Goal: Task Accomplishment & Management: Use online tool/utility

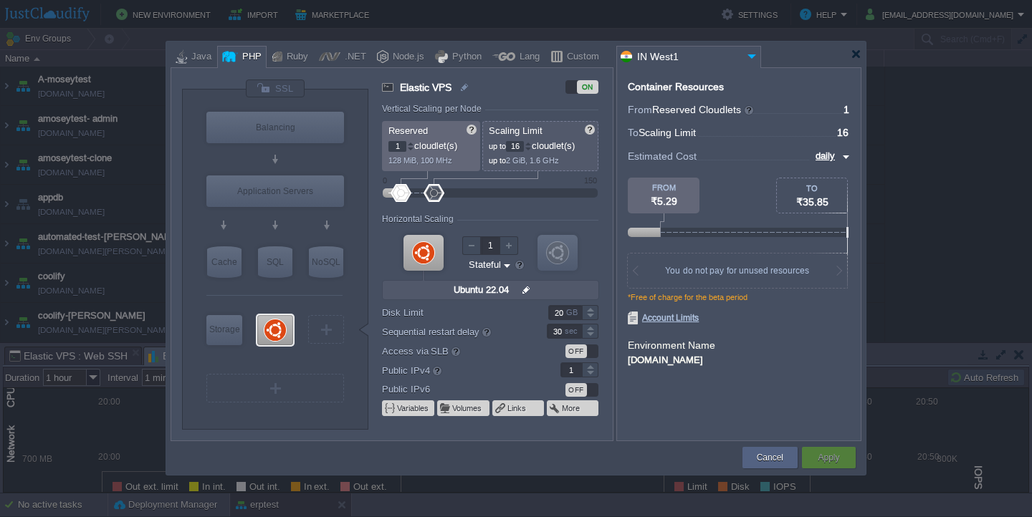
scroll to position [345, 0]
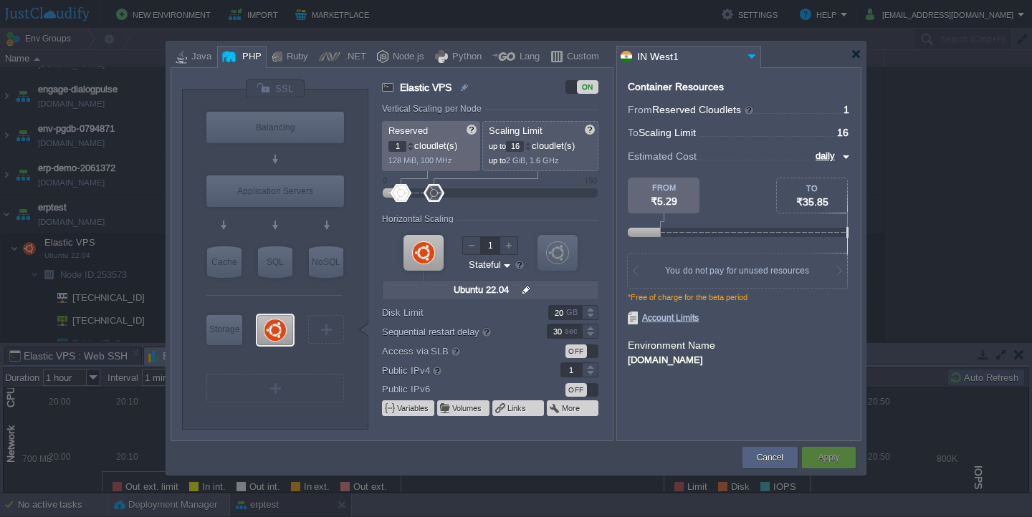
click at [745, 426] on div "Container Resources From Reserved Cloudlets ... = 1 not added To Scaling Limit …" at bounding box center [738, 254] width 245 height 374
click at [532, 143] on div at bounding box center [528, 143] width 7 height 5
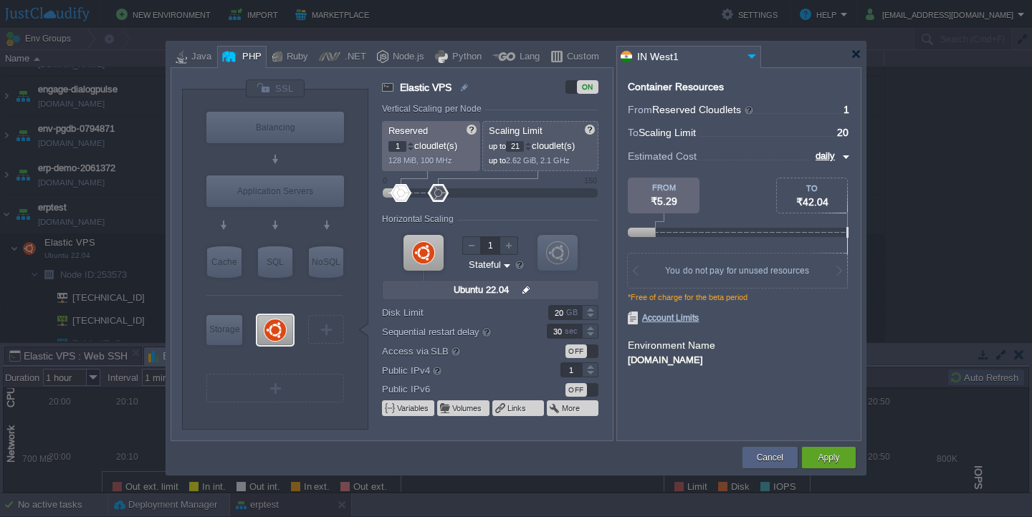
click at [532, 143] on div at bounding box center [528, 143] width 7 height 5
click at [532, 148] on div at bounding box center [528, 149] width 7 height 5
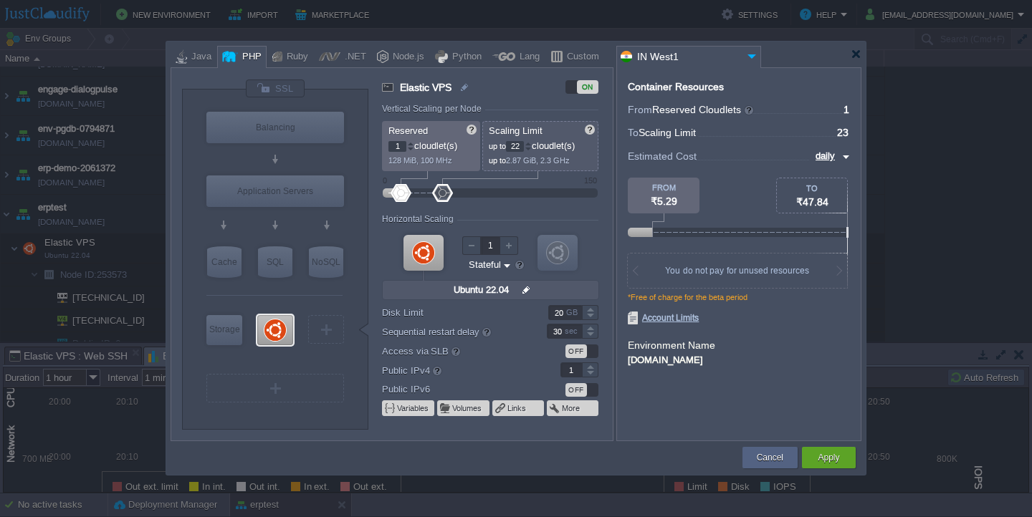
click at [532, 148] on div at bounding box center [528, 149] width 7 height 5
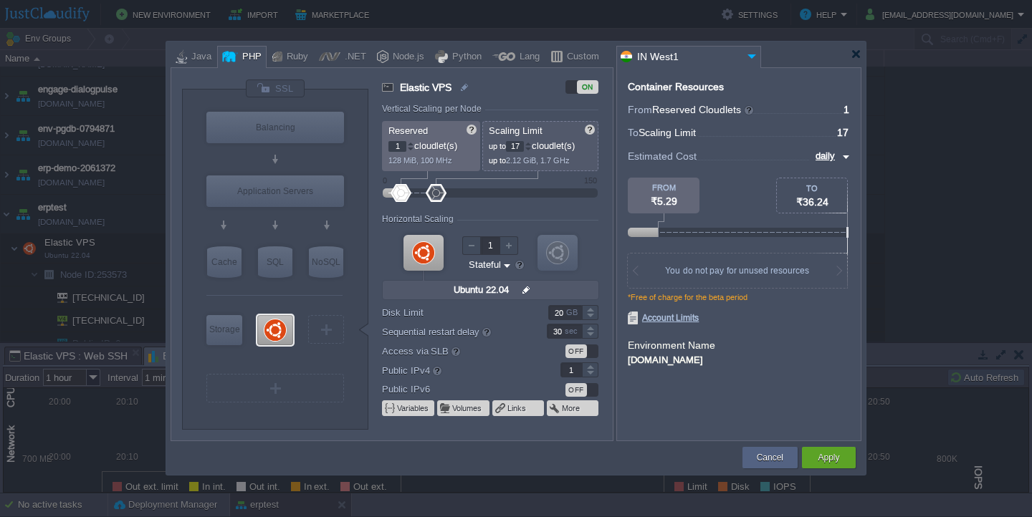
click at [532, 148] on div at bounding box center [528, 149] width 7 height 5
type input "16"
click at [532, 148] on div at bounding box center [528, 149] width 7 height 5
click at [853, 58] on div at bounding box center [856, 54] width 11 height 11
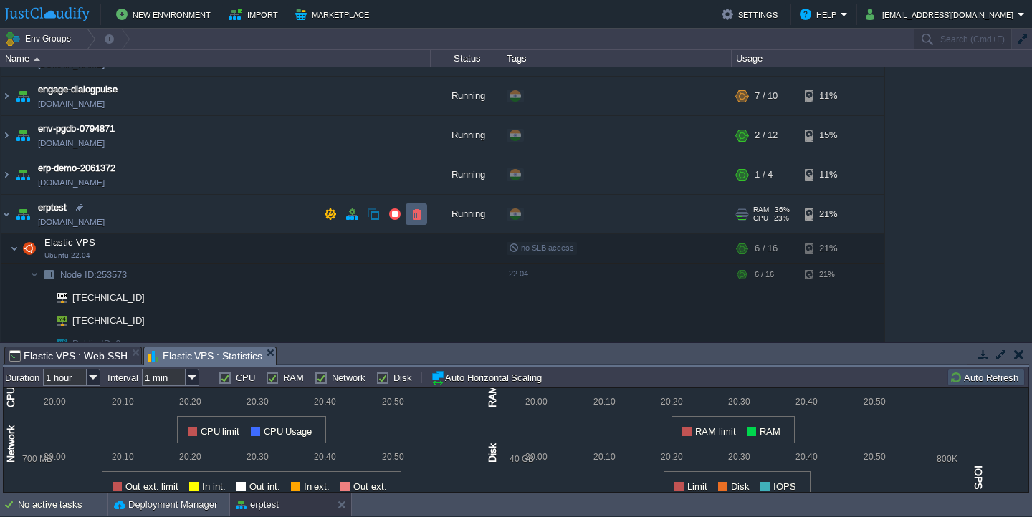
click at [411, 221] on td at bounding box center [416, 214] width 21 height 21
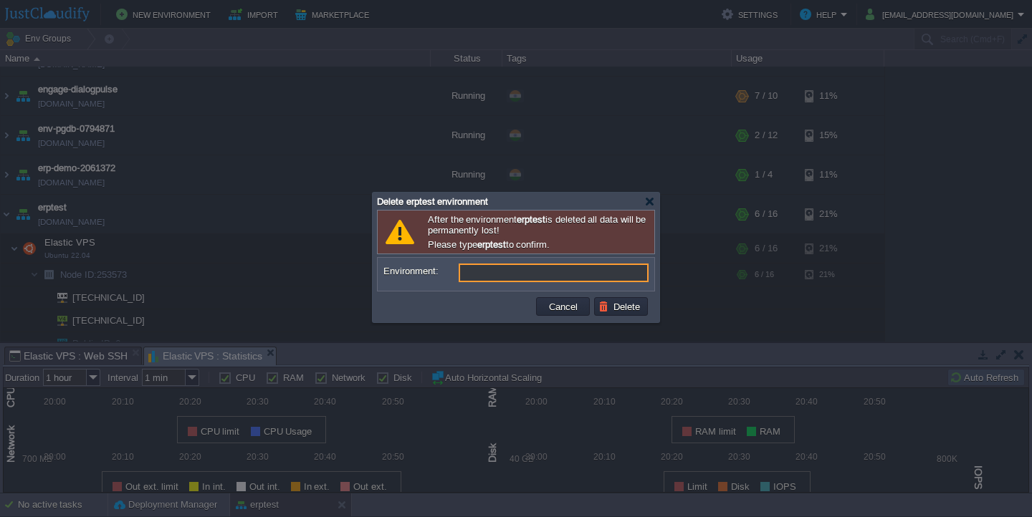
click at [489, 247] on b "erptest" at bounding box center [491, 244] width 29 height 11
copy b "erptest"
click at [489, 267] on input "Environment:" at bounding box center [554, 273] width 190 height 19
paste input "erptest"
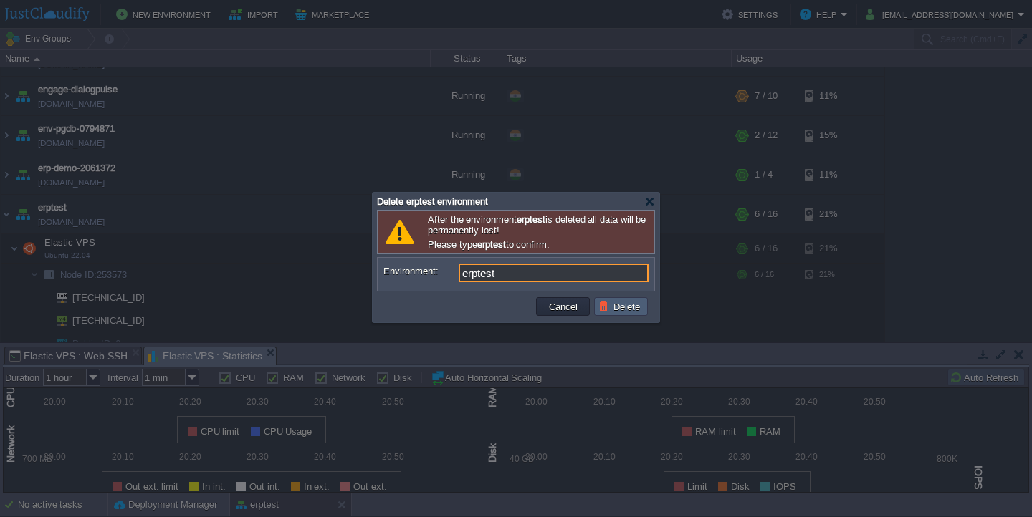
type input "erptest"
click at [618, 305] on button "Delete" at bounding box center [621, 306] width 46 height 13
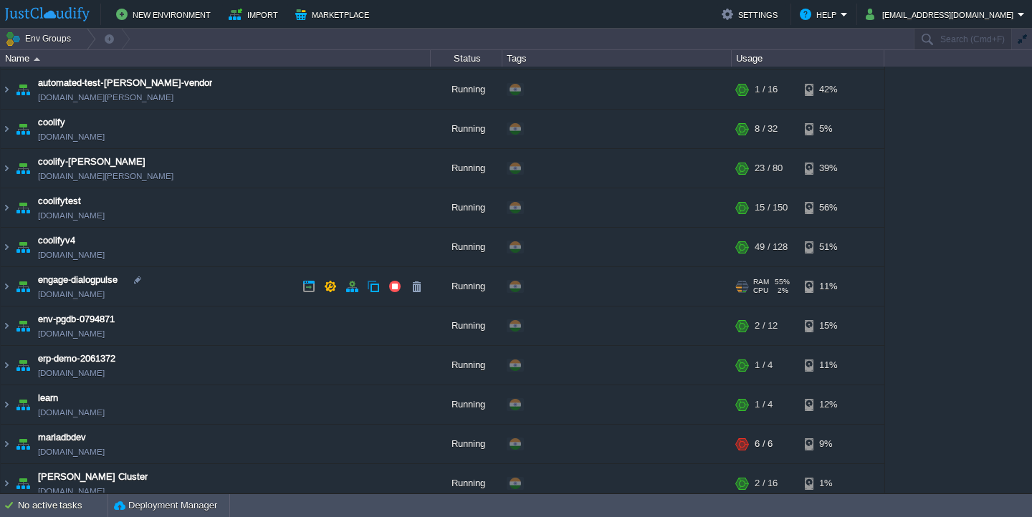
scroll to position [0, 0]
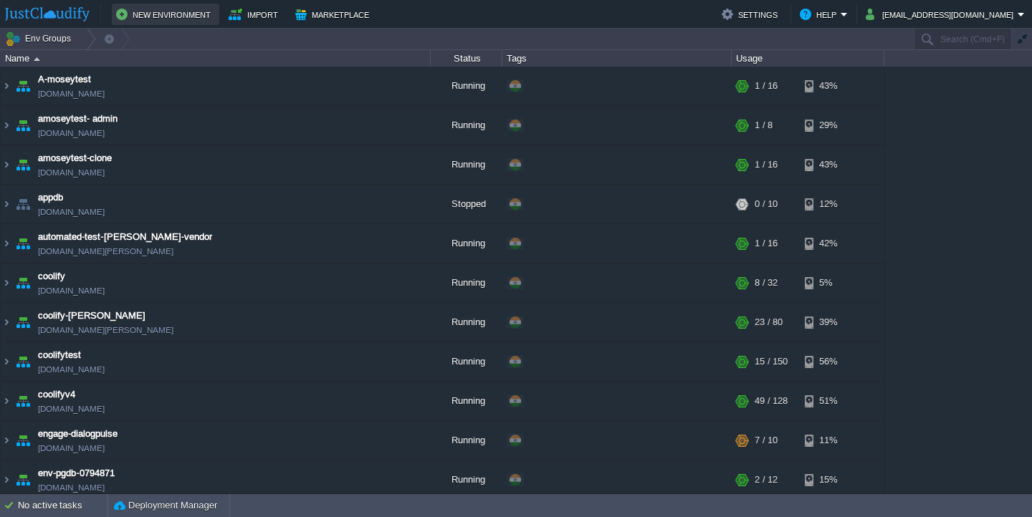
click at [147, 16] on button "New Environment" at bounding box center [165, 14] width 99 height 17
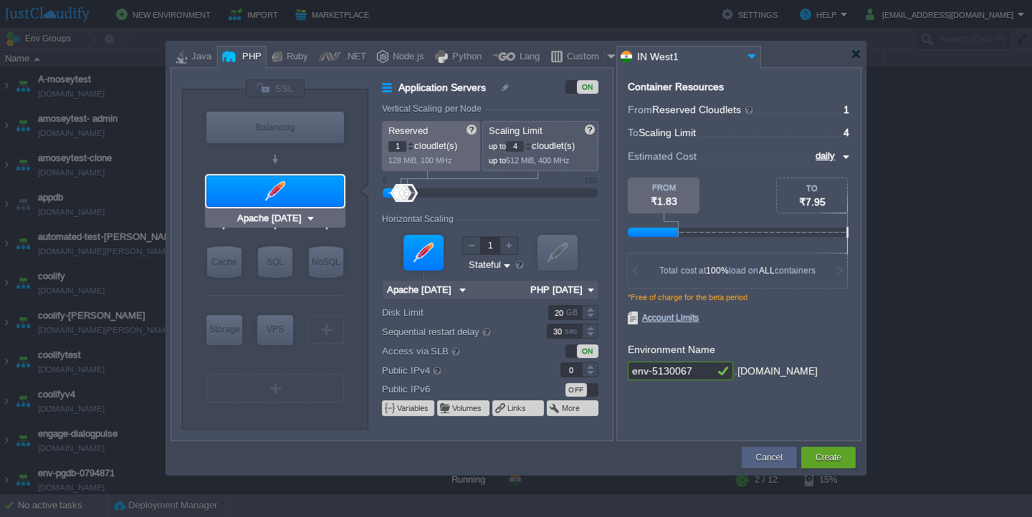
click at [284, 191] on div at bounding box center [275, 192] width 138 height 32
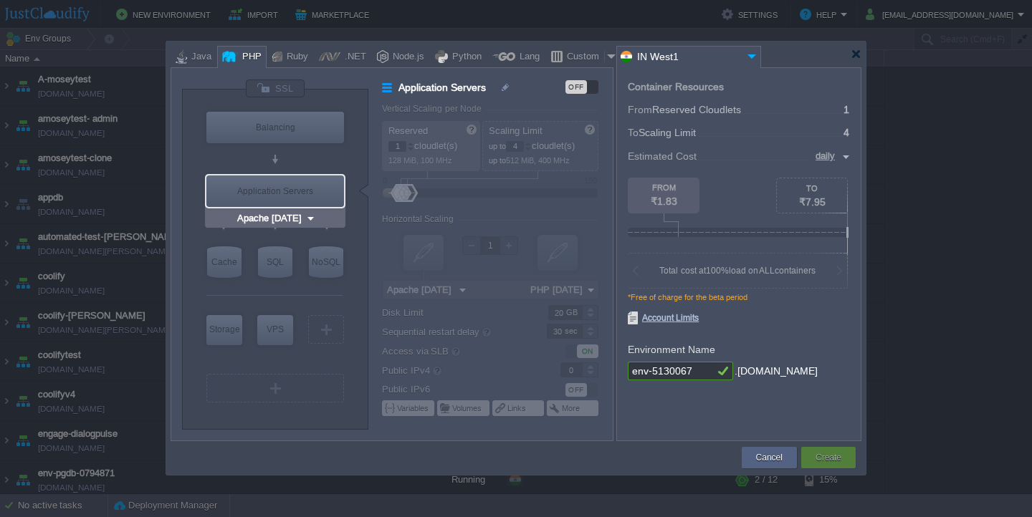
type input "MariaDB 12.0.2"
click at [277, 261] on div "SQL" at bounding box center [275, 262] width 34 height 32
type input "SQL Databases"
type input "4"
type input "6"
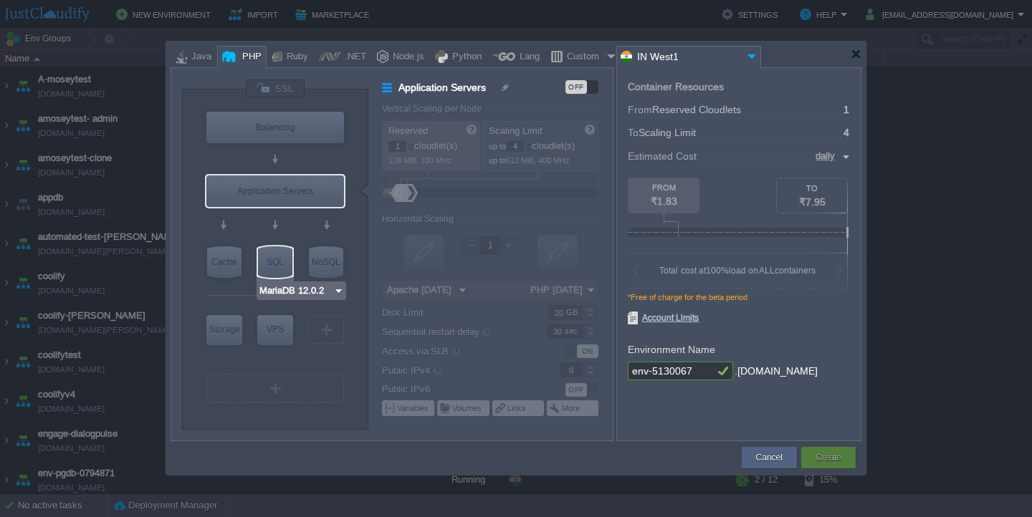
type input "MariaDB 12.0.2"
type input "12.0.2-almalin..."
type input "Stateless"
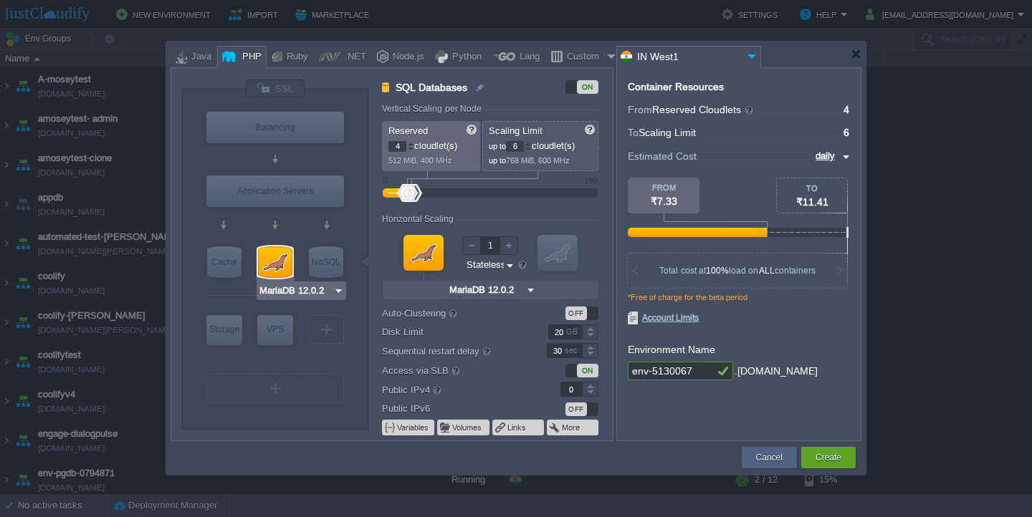
click at [277, 272] on div at bounding box center [275, 262] width 34 height 32
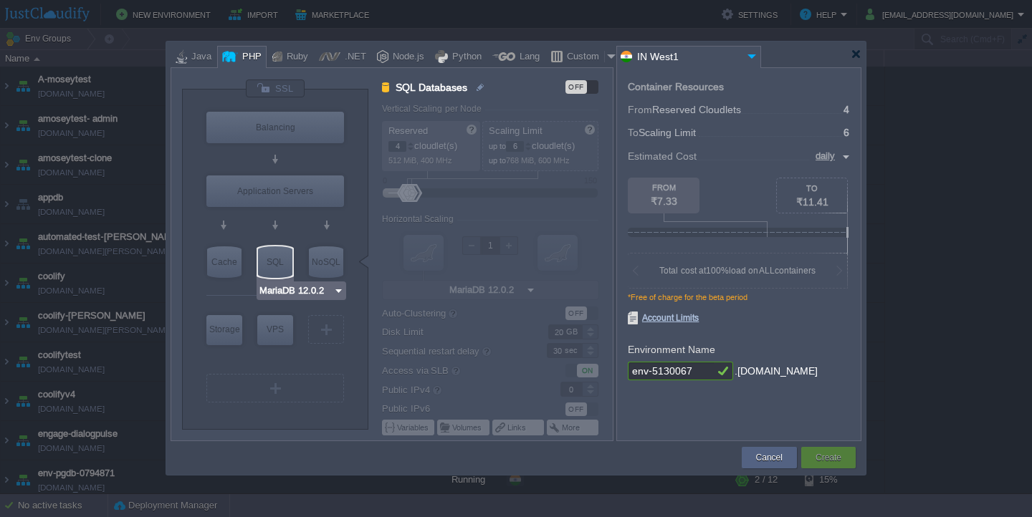
type input "AlmaLinux 9.6"
click at [277, 325] on div "VPS" at bounding box center [275, 329] width 36 height 29
type input "Elastic VPS"
type input "1"
type input "4"
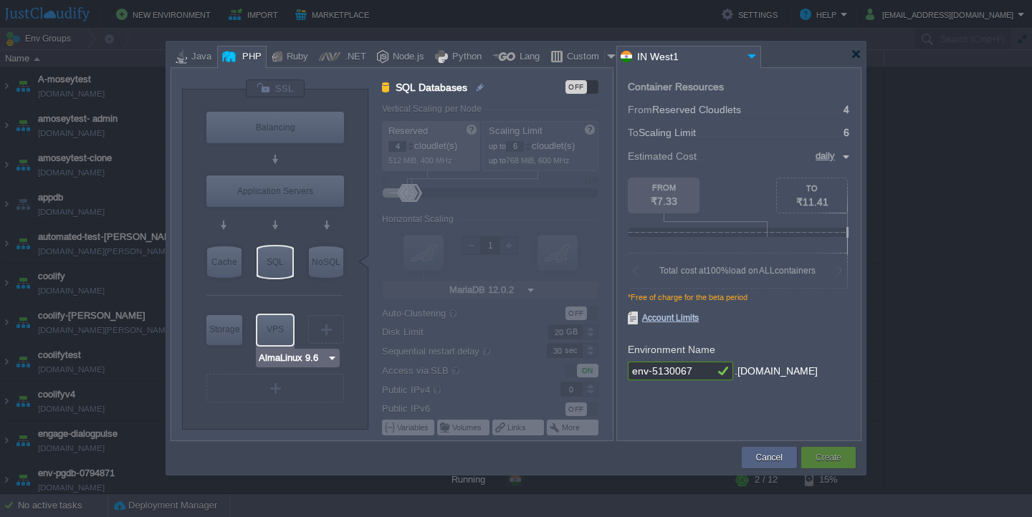
type input "AlmaLinux 9.6"
type input "9.6"
type input "Stateful"
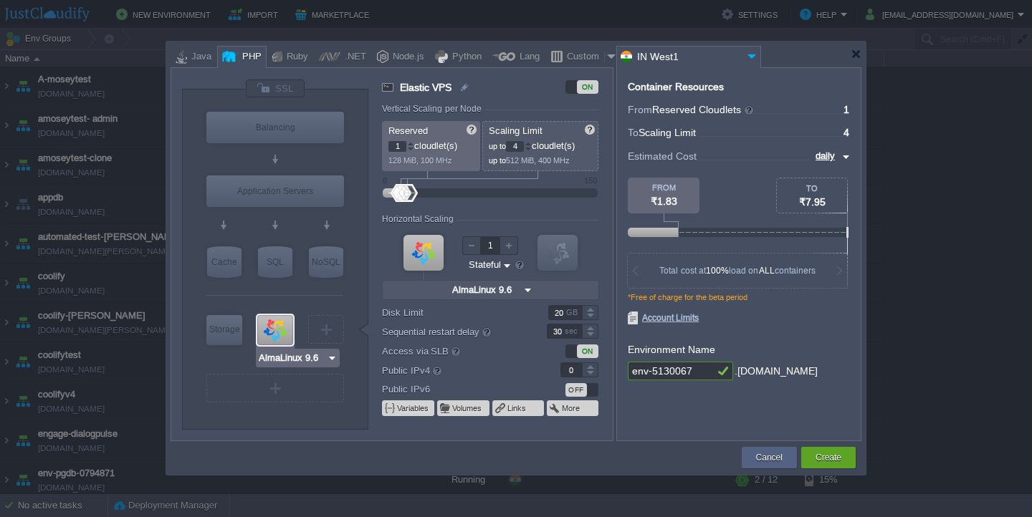
click at [277, 325] on div at bounding box center [275, 330] width 36 height 30
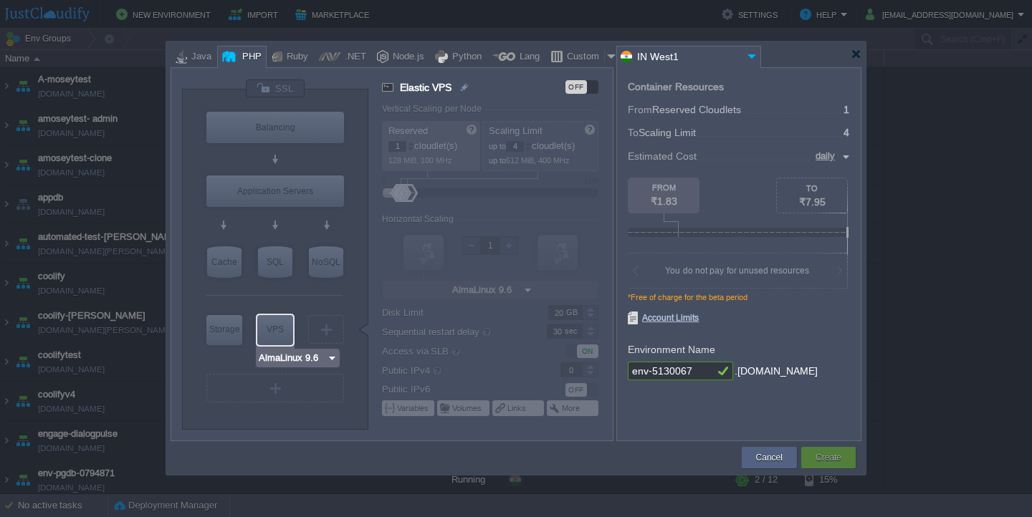
click at [277, 325] on div "VPS" at bounding box center [275, 329] width 36 height 29
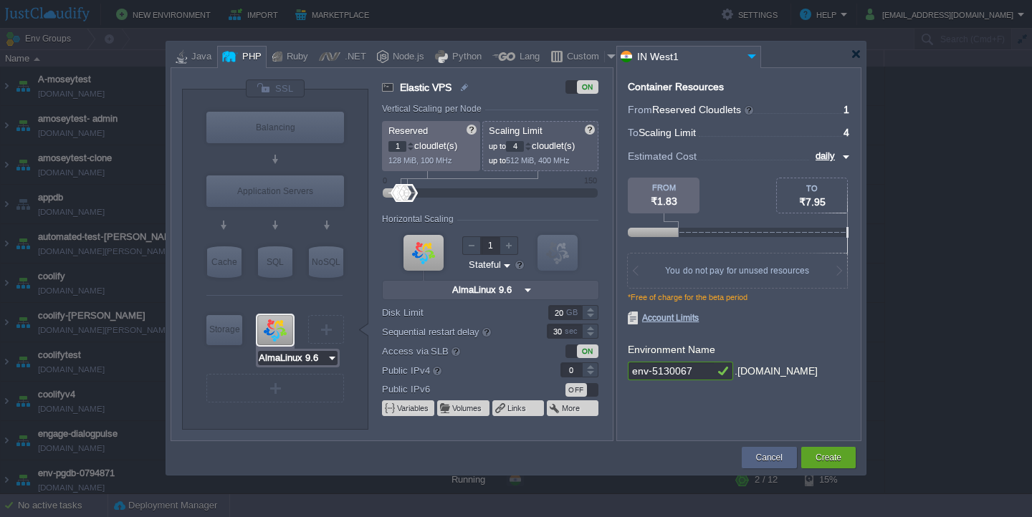
click at [294, 355] on input "AlmaLinux 9.6" at bounding box center [292, 358] width 69 height 14
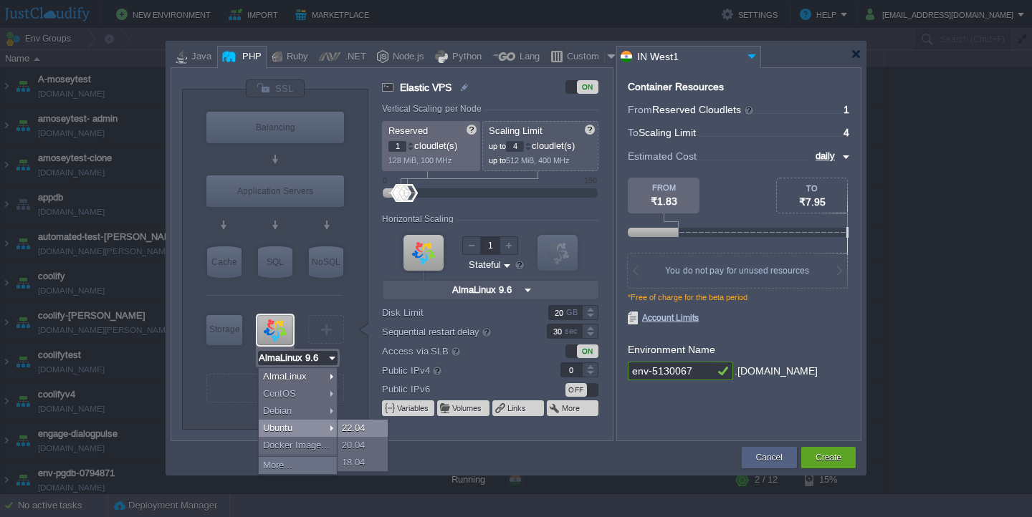
click at [350, 430] on div "22.04" at bounding box center [363, 428] width 50 height 17
type input "Ubuntu 22.04"
type input "22.04"
type input "Ubuntu 22.04"
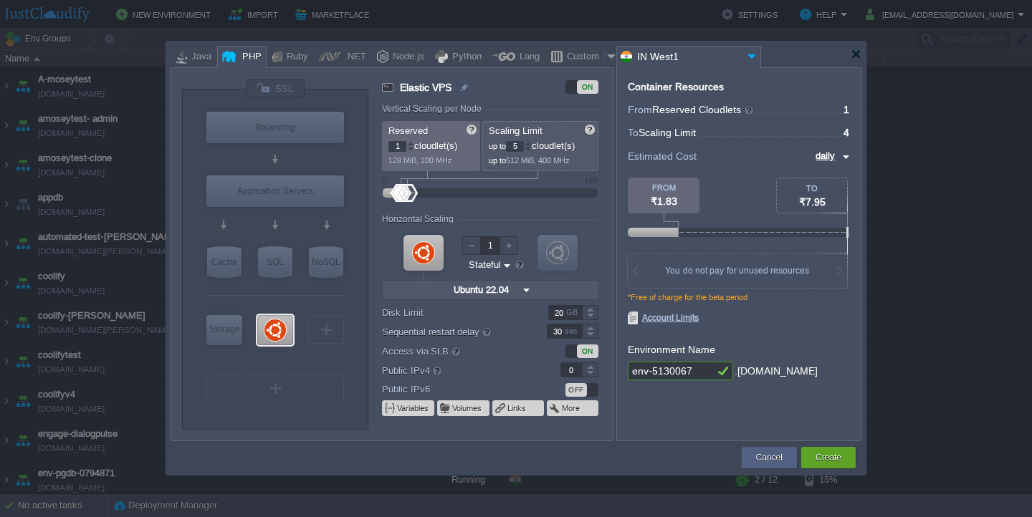
click at [532, 145] on div at bounding box center [528, 143] width 7 height 5
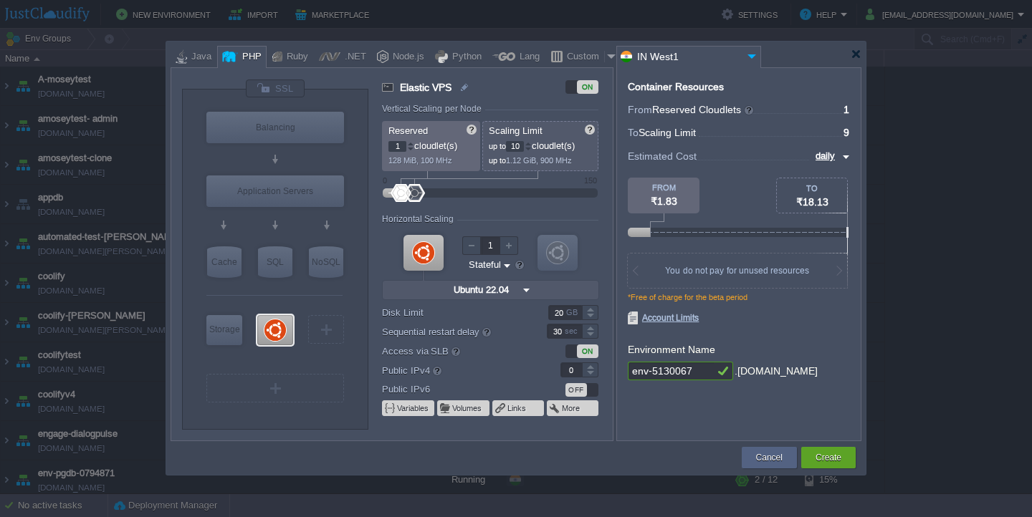
click at [532, 145] on div at bounding box center [528, 143] width 7 height 5
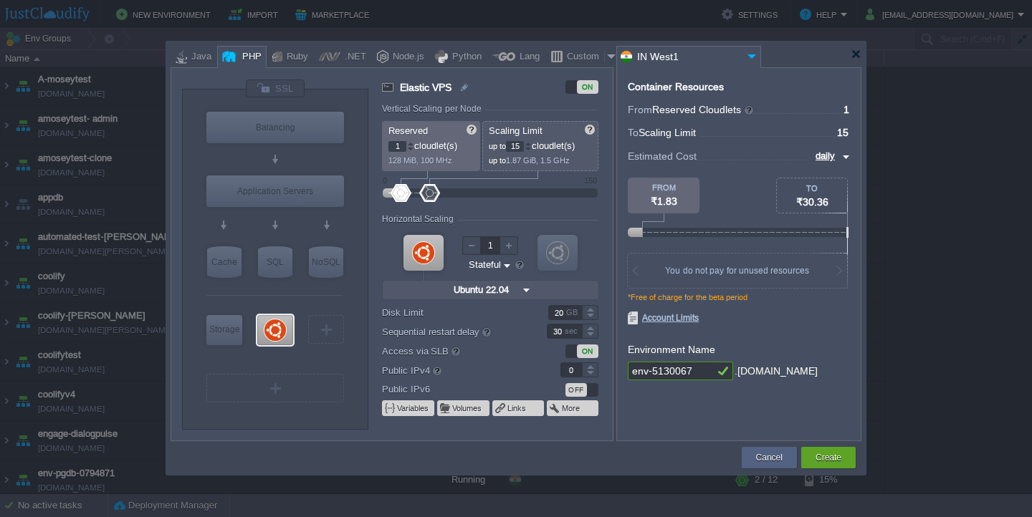
click at [532, 145] on div at bounding box center [528, 143] width 7 height 5
type input "16"
click at [532, 145] on div at bounding box center [528, 143] width 7 height 5
type input "1"
click at [590, 369] on div at bounding box center [590, 366] width 16 height 7
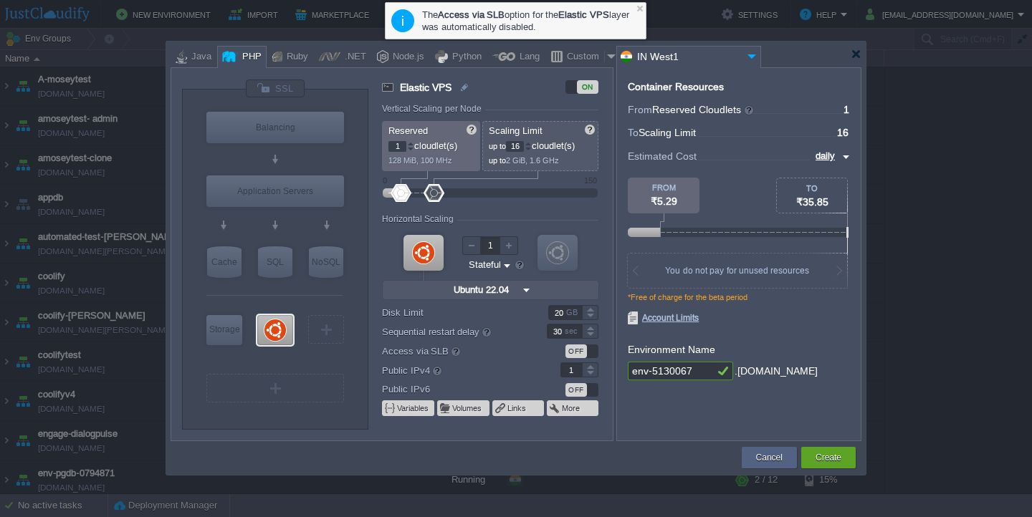
click at [646, 374] on input "env-5130067" at bounding box center [671, 371] width 86 height 19
type input "erptest"
click at [825, 459] on button "Create" at bounding box center [828, 458] width 26 height 14
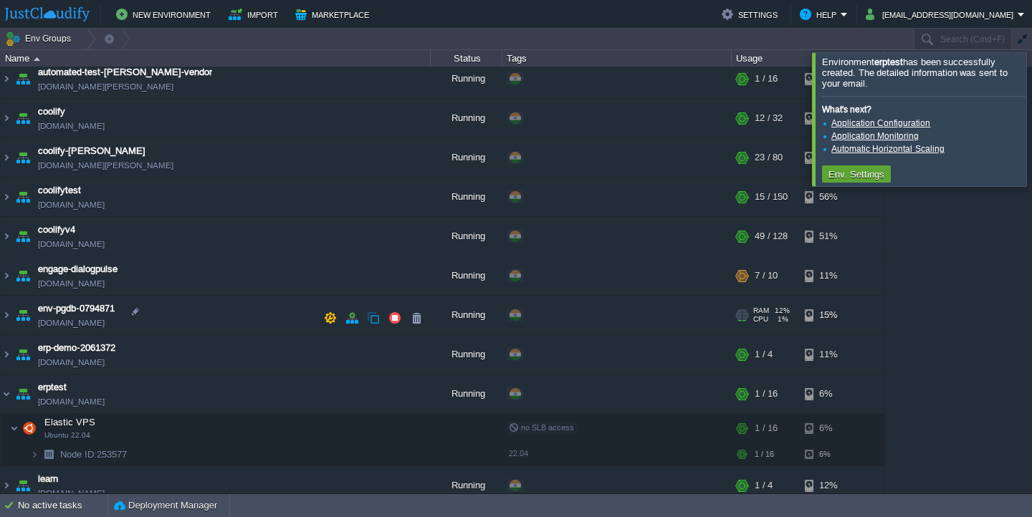
scroll to position [186, 0]
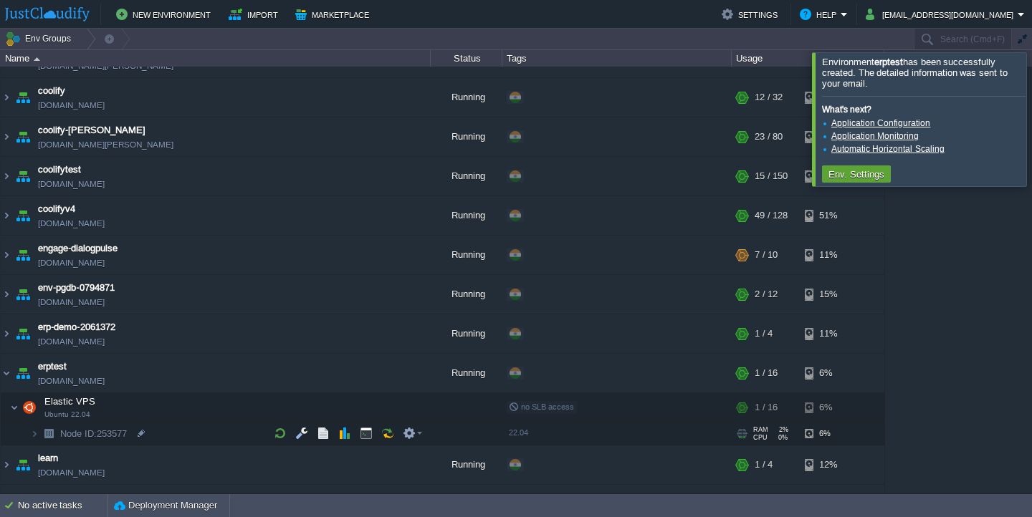
click at [220, 436] on td "Node ID: 253577" at bounding box center [216, 434] width 430 height 23
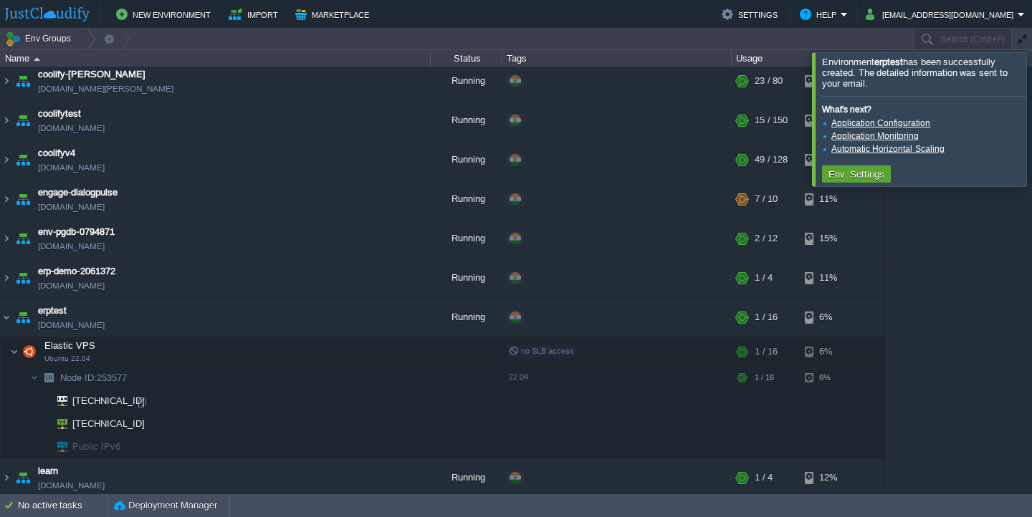
scroll to position [253, 0]
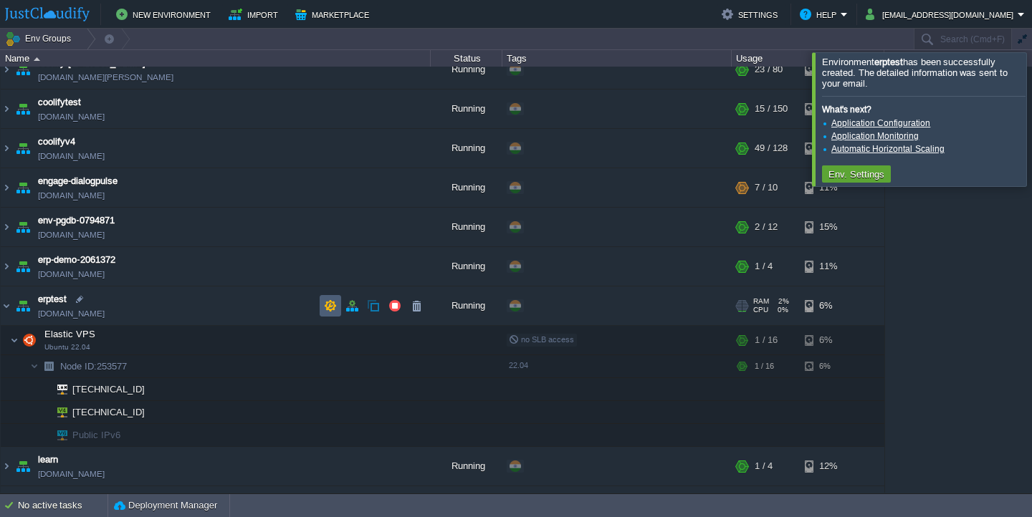
click at [337, 306] on td at bounding box center [330, 305] width 21 height 21
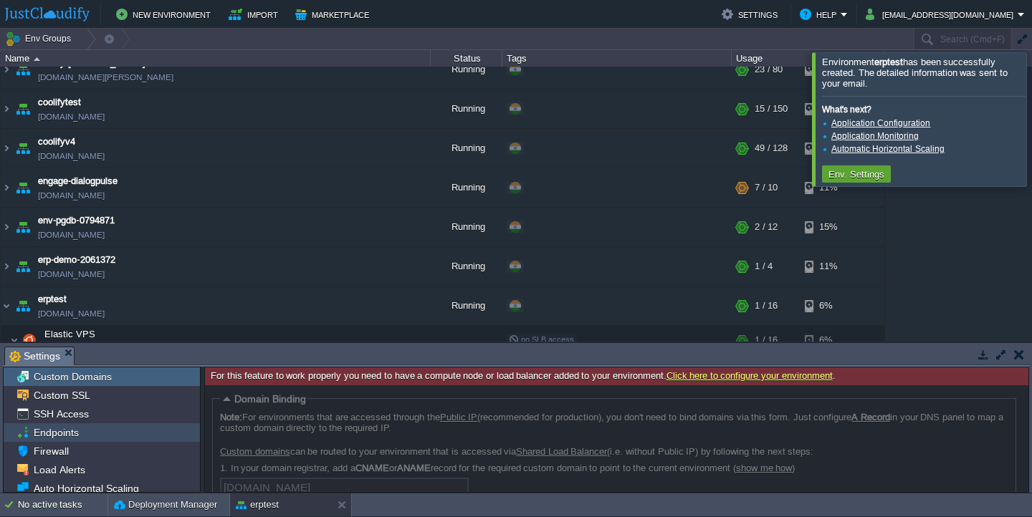
click at [97, 436] on div "Endpoints" at bounding box center [102, 432] width 196 height 19
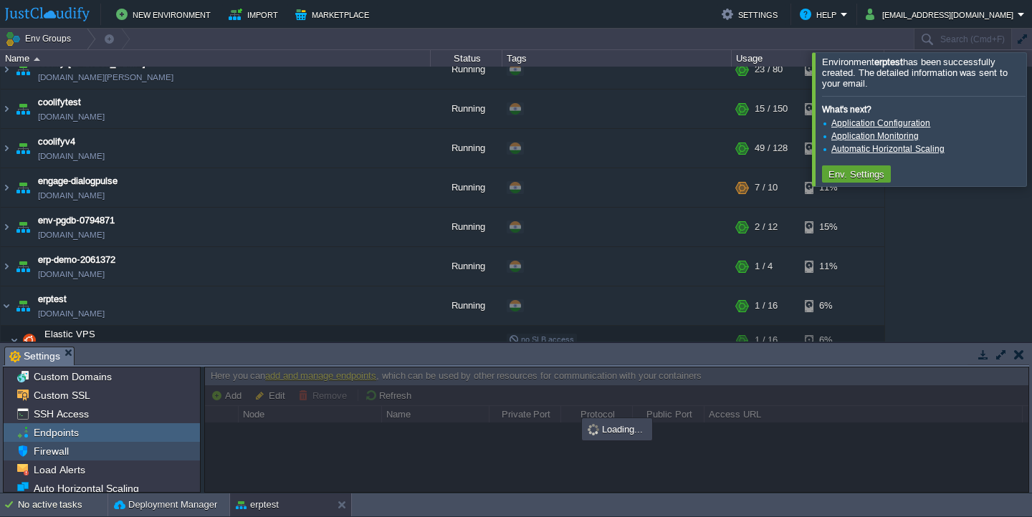
click at [88, 455] on div "Firewall" at bounding box center [102, 451] width 196 height 19
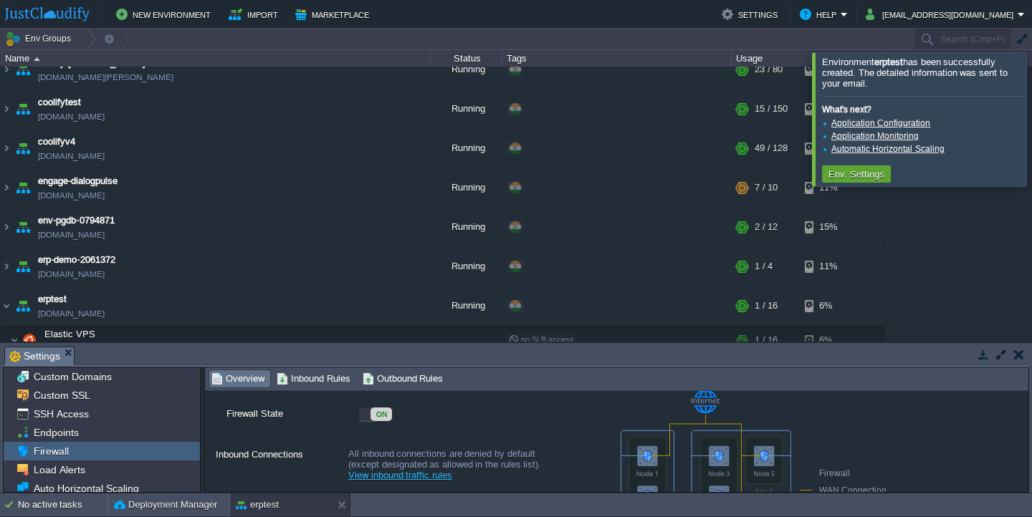
scroll to position [0, 0]
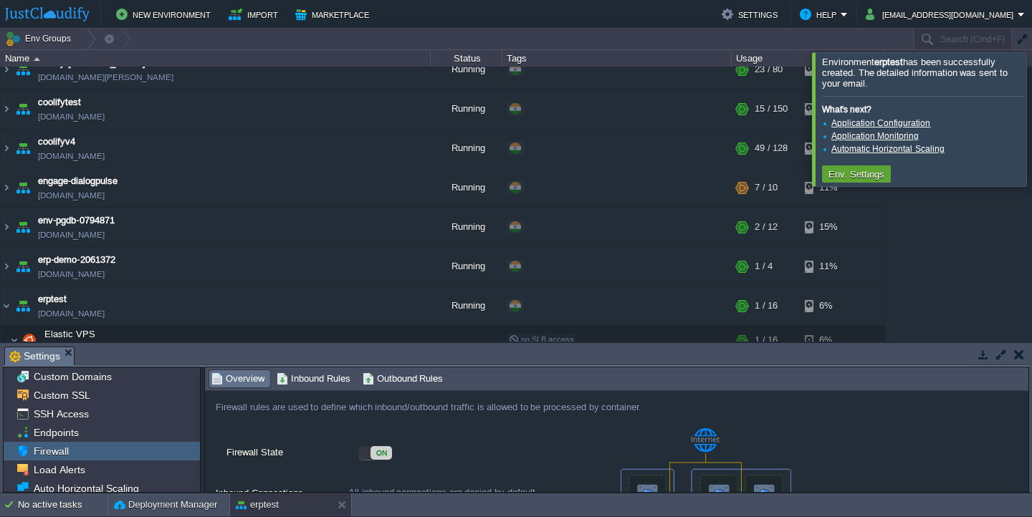
click at [382, 459] on div "ON" at bounding box center [380, 453] width 21 height 14
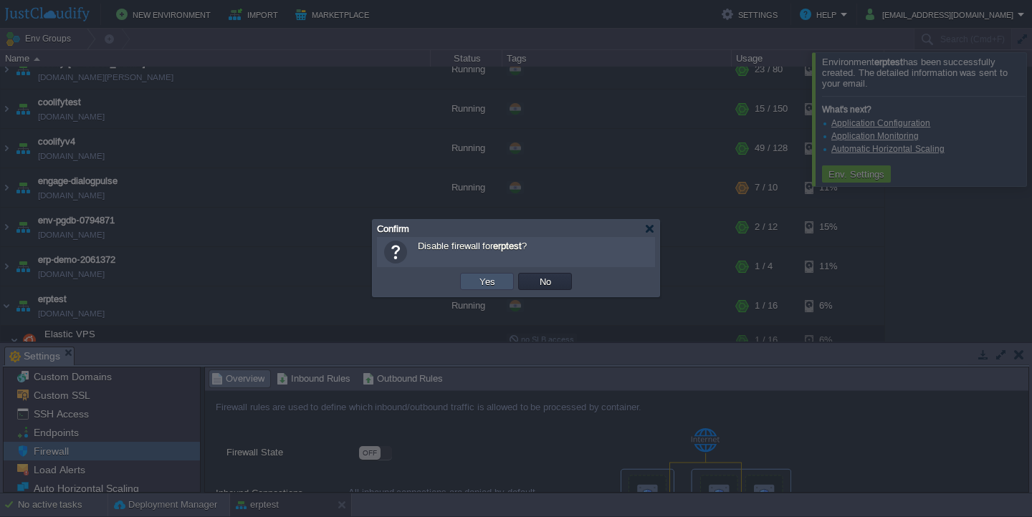
click at [480, 287] on button "Yes" at bounding box center [487, 281] width 24 height 13
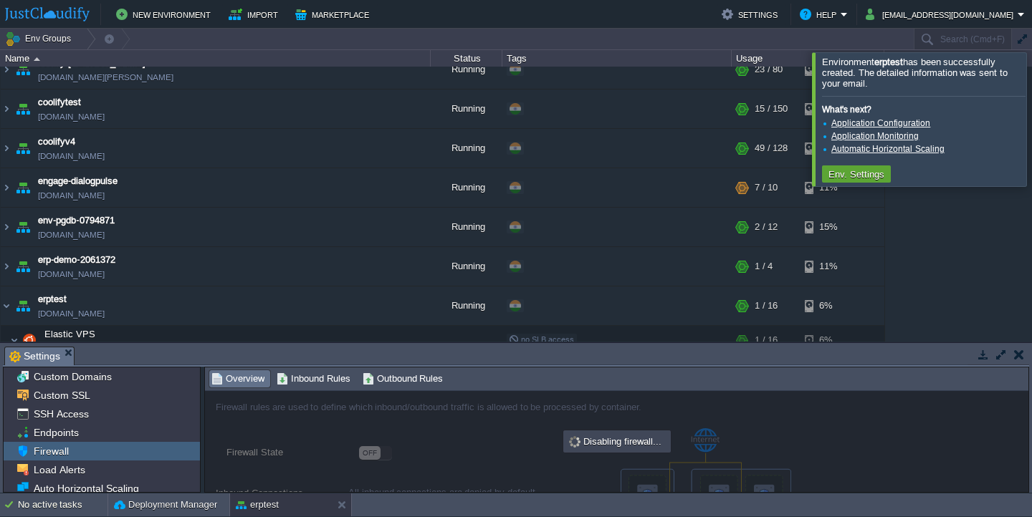
click at [1016, 358] on button "button" at bounding box center [1019, 354] width 10 height 13
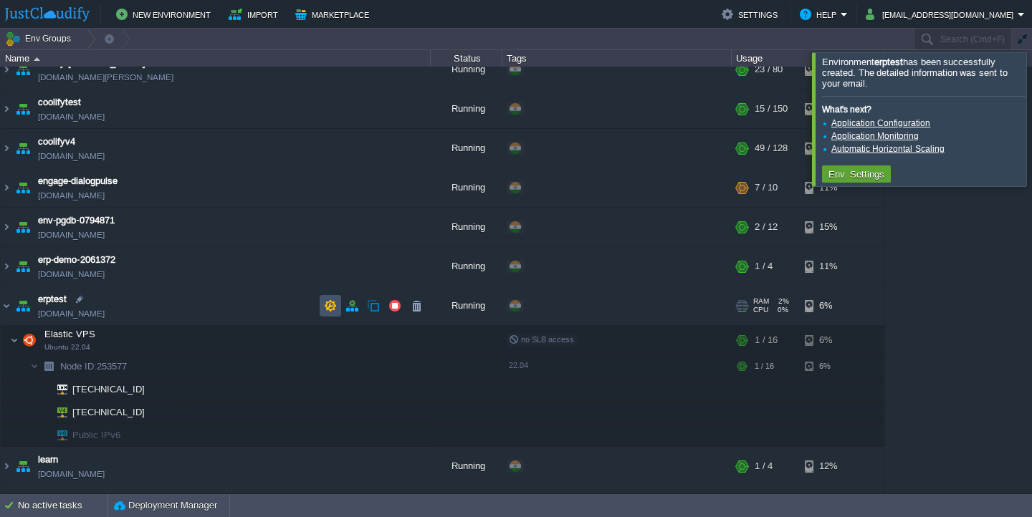
click at [327, 310] on button "button" at bounding box center [330, 306] width 13 height 13
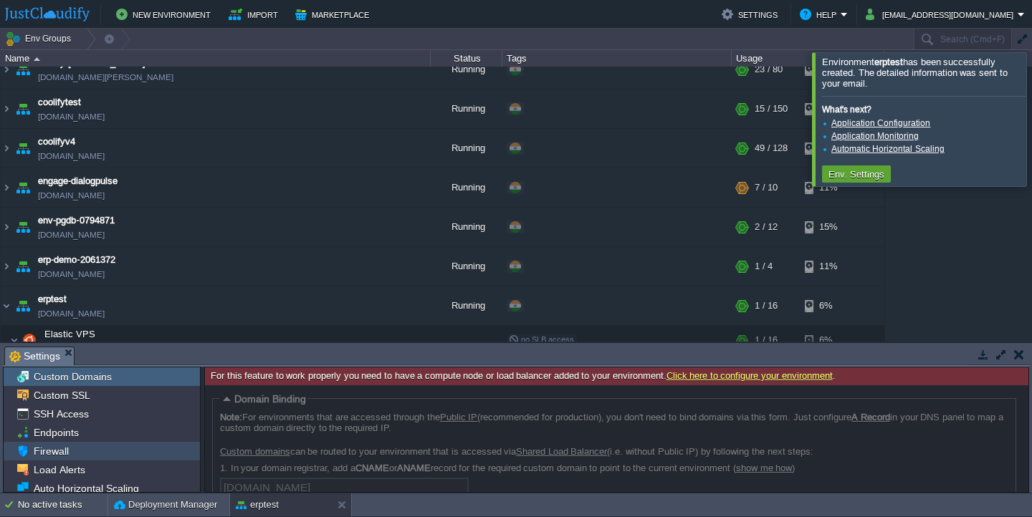
click at [93, 447] on div "Firewall" at bounding box center [102, 451] width 196 height 19
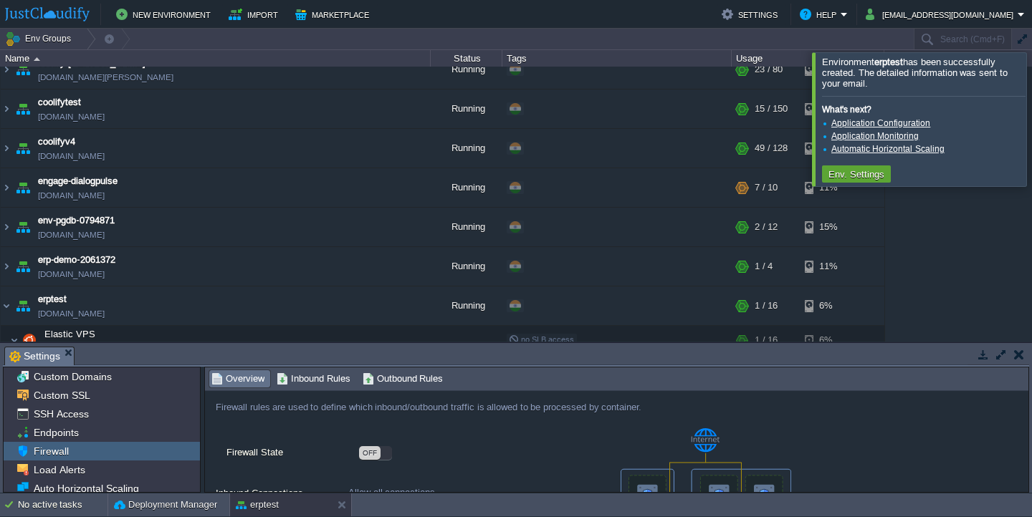
click at [1022, 359] on button "button" at bounding box center [1019, 354] width 10 height 13
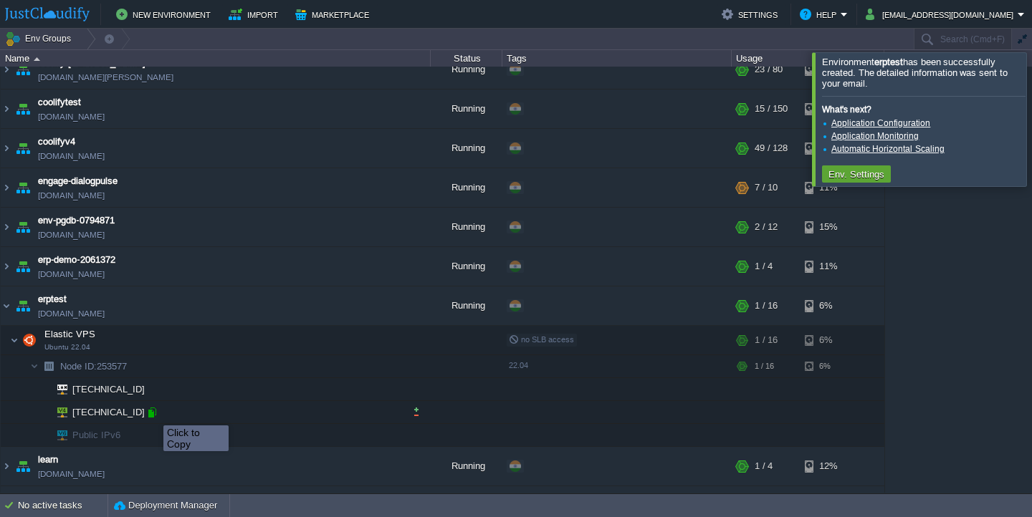
click at [153, 413] on div at bounding box center [151, 412] width 13 height 13
type input "[TECHNICAL_ID]"
click at [153, 412] on div at bounding box center [151, 412] width 13 height 13
click at [302, 344] on button "button" at bounding box center [301, 340] width 13 height 13
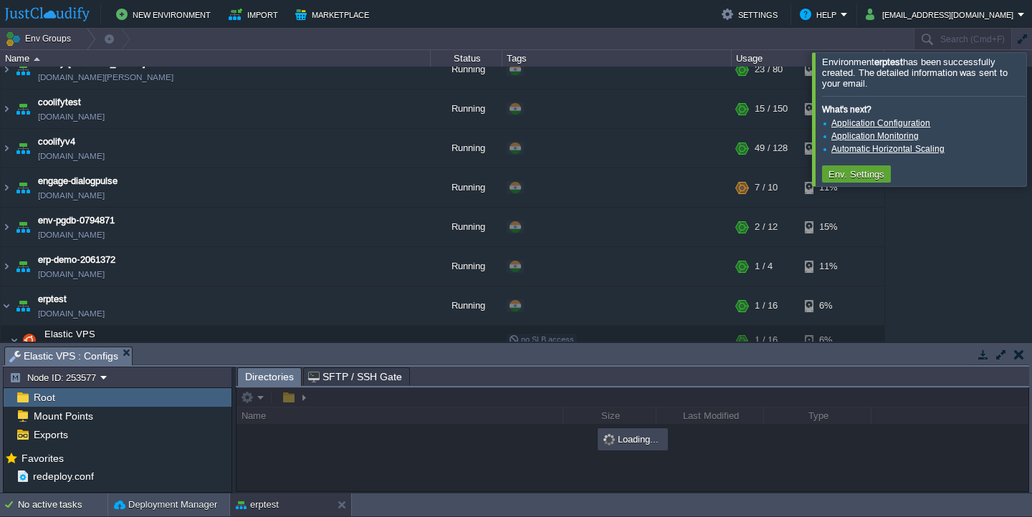
click at [998, 355] on button "button" at bounding box center [1001, 354] width 13 height 13
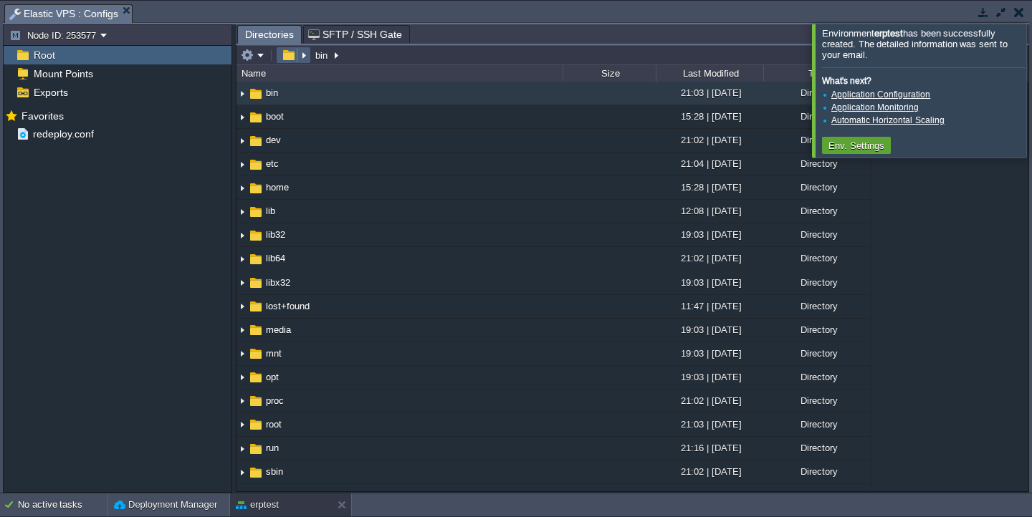
click at [302, 62] on em at bounding box center [293, 55] width 31 height 13
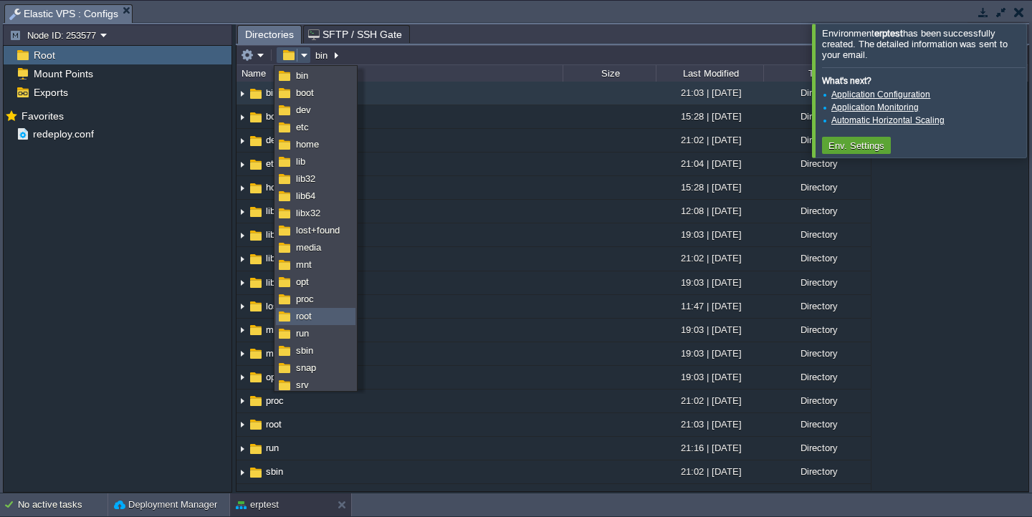
click at [318, 317] on link "root" at bounding box center [316, 317] width 78 height 16
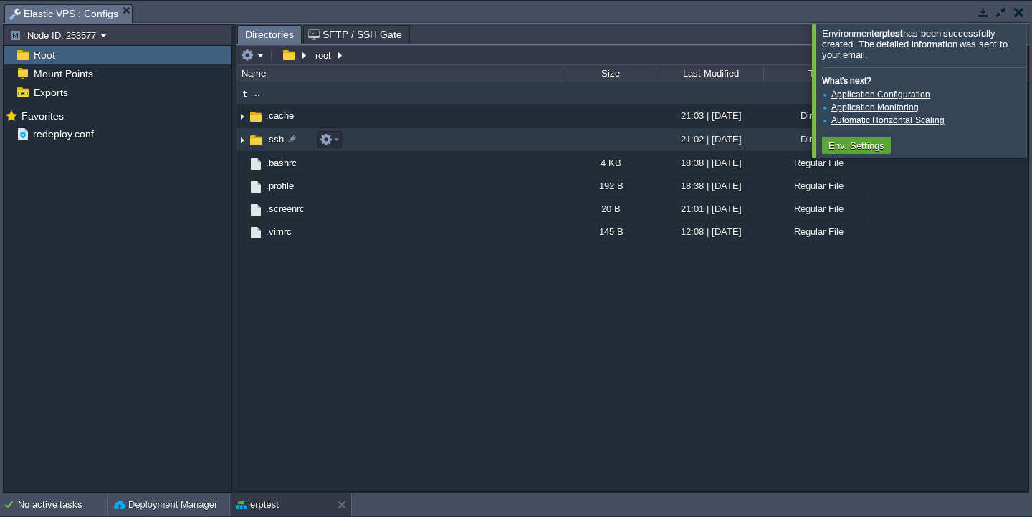
click at [241, 142] on img at bounding box center [241, 140] width 11 height 22
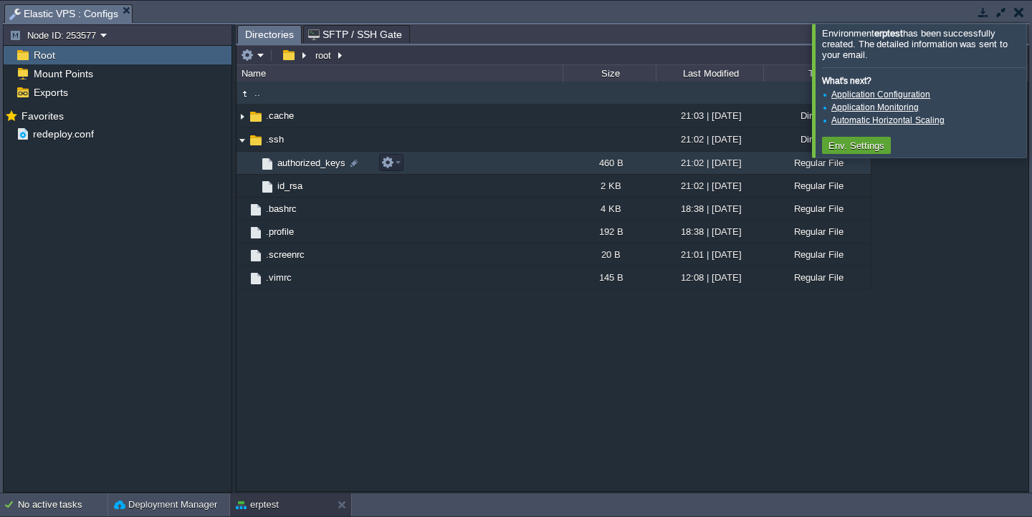
click at [292, 166] on span "authorized_keys" at bounding box center [311, 163] width 72 height 12
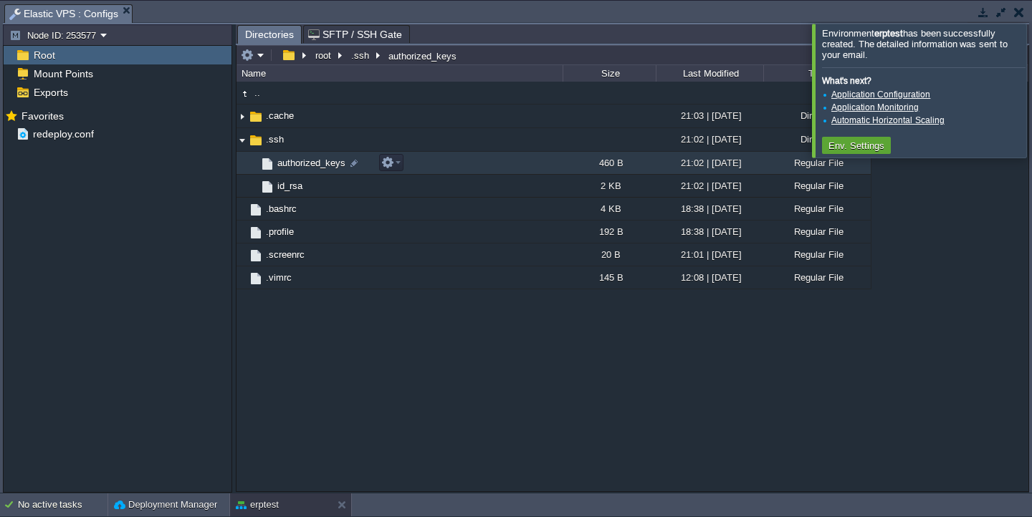
click at [292, 166] on span "authorized_keys" at bounding box center [311, 163] width 72 height 12
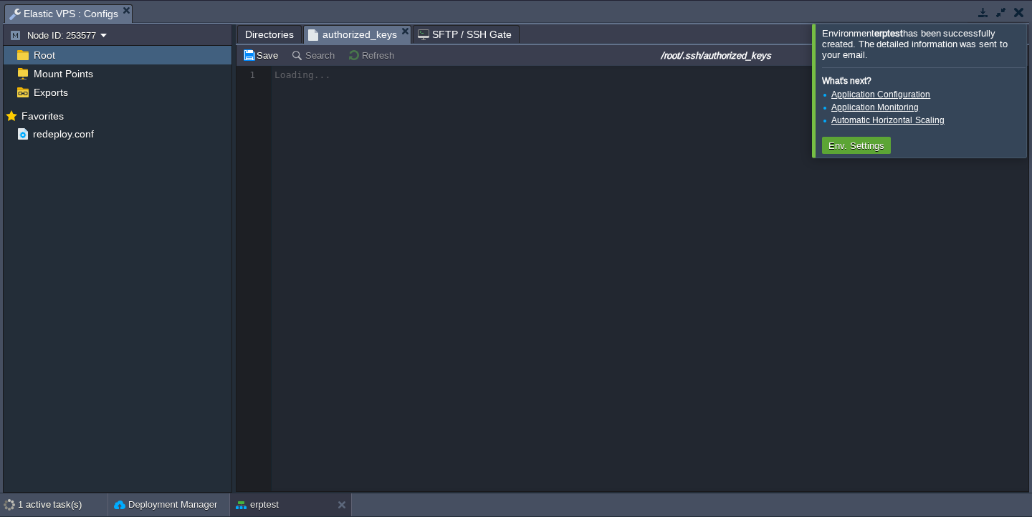
scroll to position [4, 0]
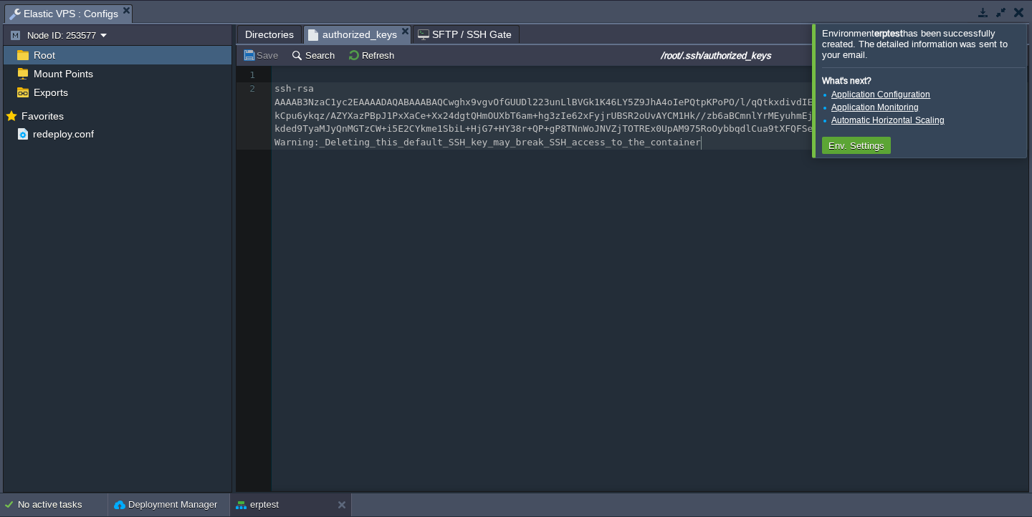
click at [721, 143] on pre "ssh-rsa AAAAB3NzaC1yc2EAAAADAQABAAABAQCwghx9vgvOfGUUDl223unLlBVGk1K46LY5Z9JhA4o…" at bounding box center [653, 115] width 762 height 67
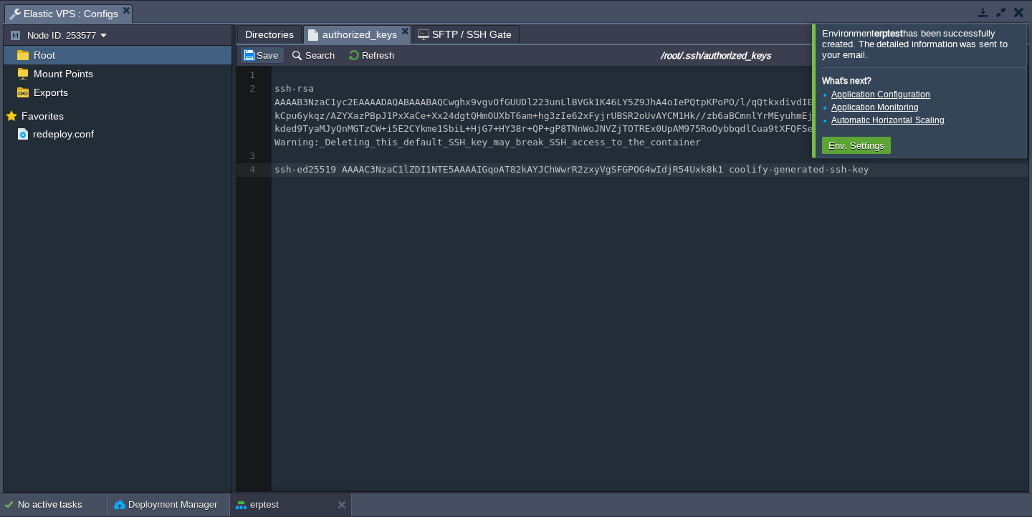
click at [267, 62] on button "Save" at bounding box center [262, 55] width 40 height 13
click at [1005, 10] on button "button" at bounding box center [1001, 12] width 13 height 13
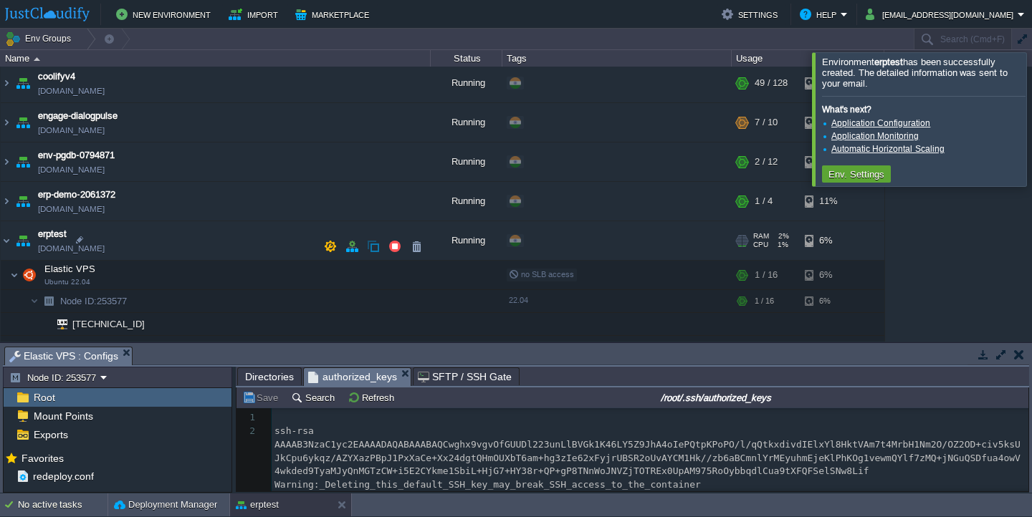
scroll to position [344, 0]
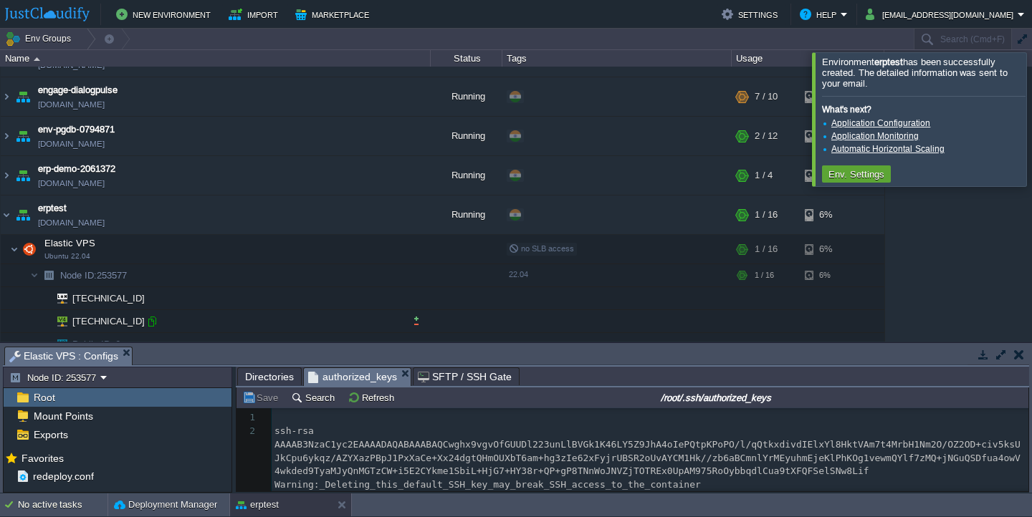
click at [149, 320] on div at bounding box center [151, 321] width 13 height 13
click at [348, 249] on button "button" at bounding box center [344, 249] width 13 height 13
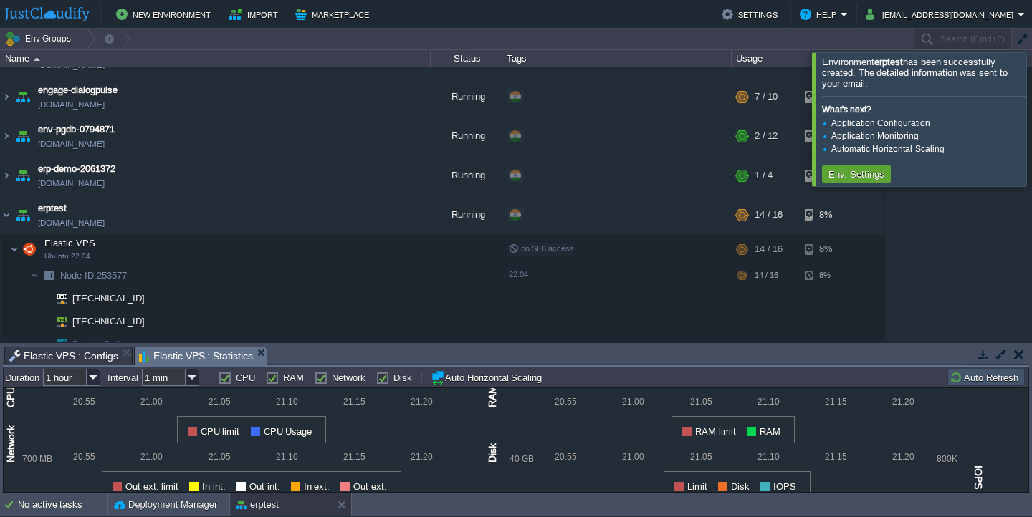
click at [997, 355] on button "button" at bounding box center [1001, 354] width 13 height 13
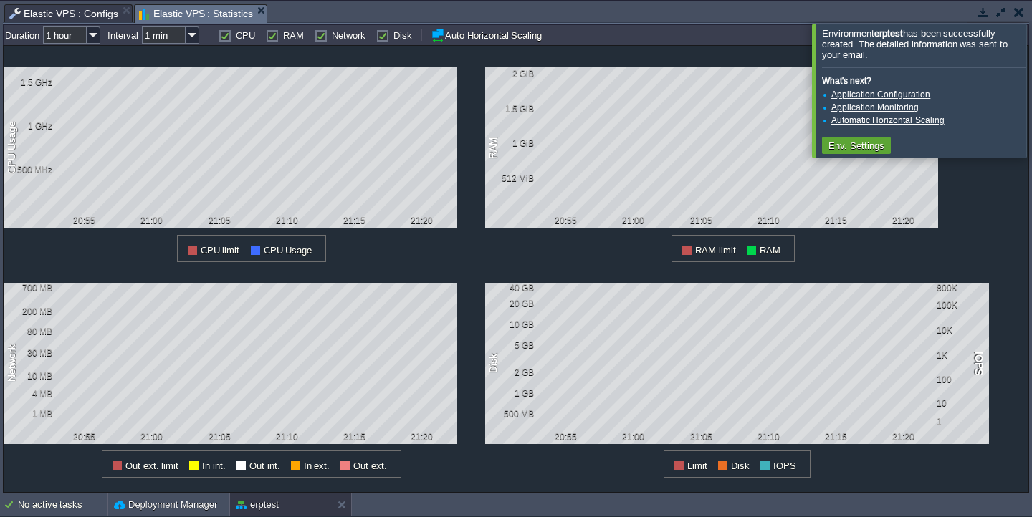
click at [999, 6] on button "button" at bounding box center [1001, 12] width 13 height 13
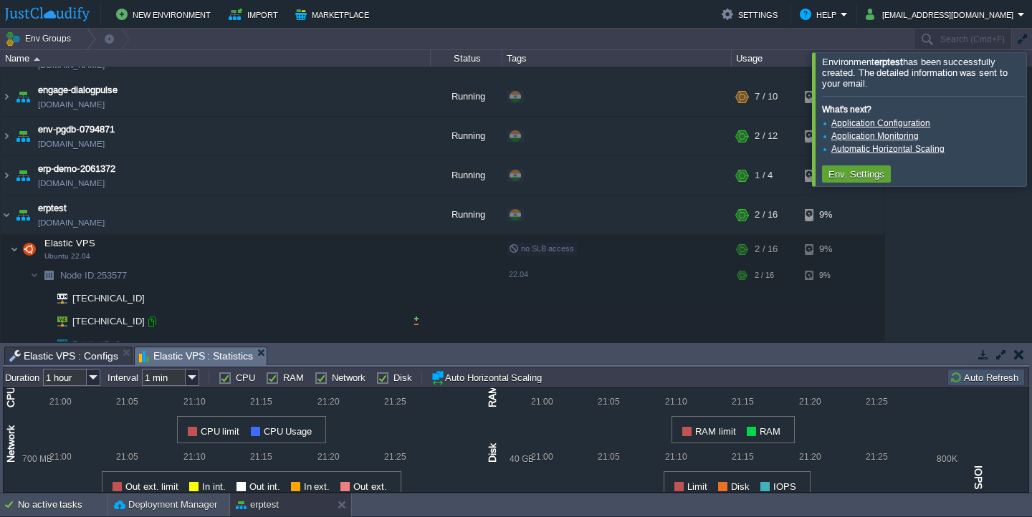
click at [152, 322] on div at bounding box center [151, 321] width 13 height 13
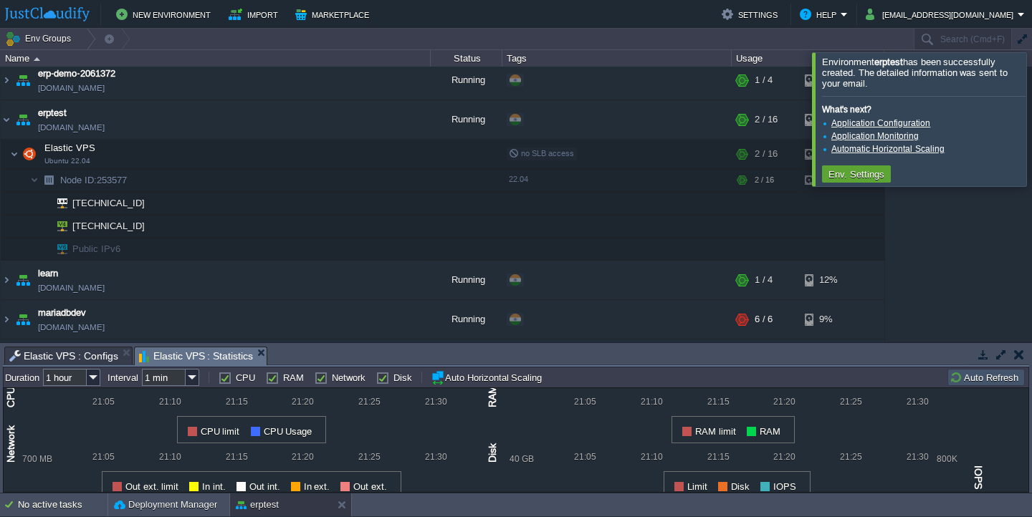
scroll to position [450, 0]
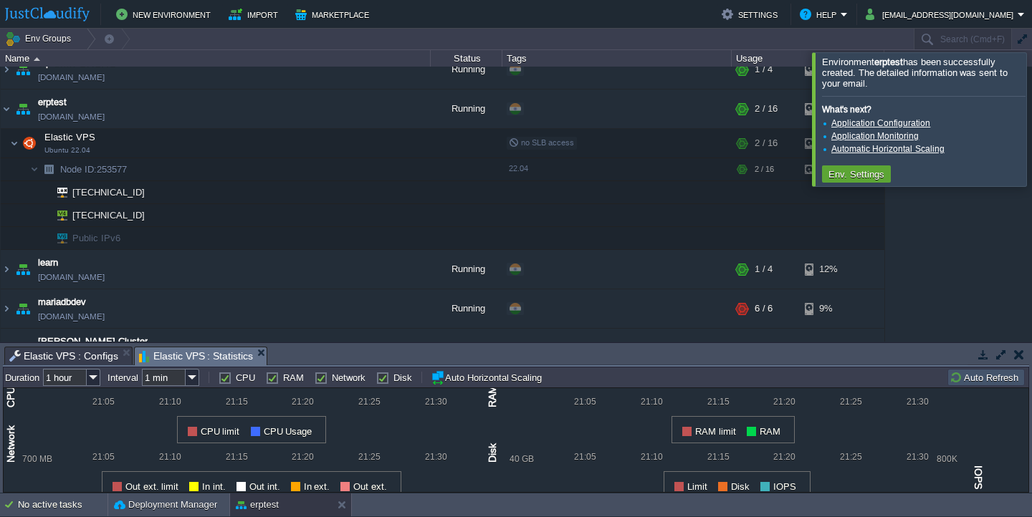
click at [1031, 145] on div at bounding box center [1049, 118] width 0 height 133
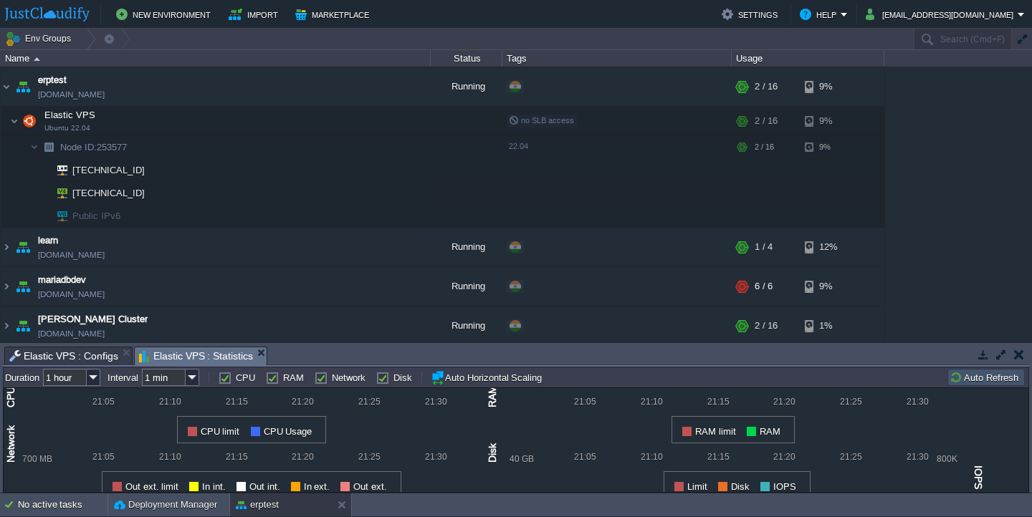
scroll to position [477, 0]
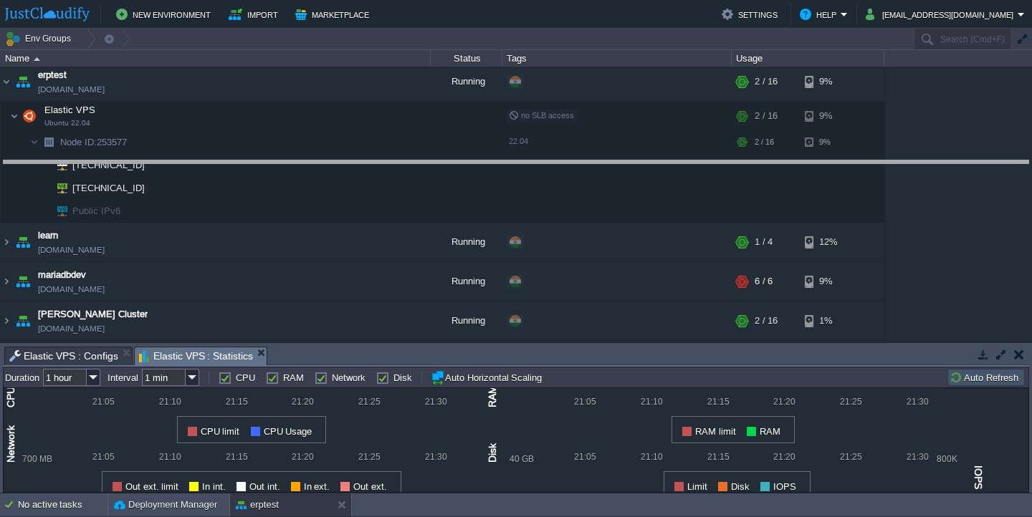
drag, startPoint x: 695, startPoint y: 365, endPoint x: 667, endPoint y: 179, distance: 188.4
